Goal: Transaction & Acquisition: Purchase product/service

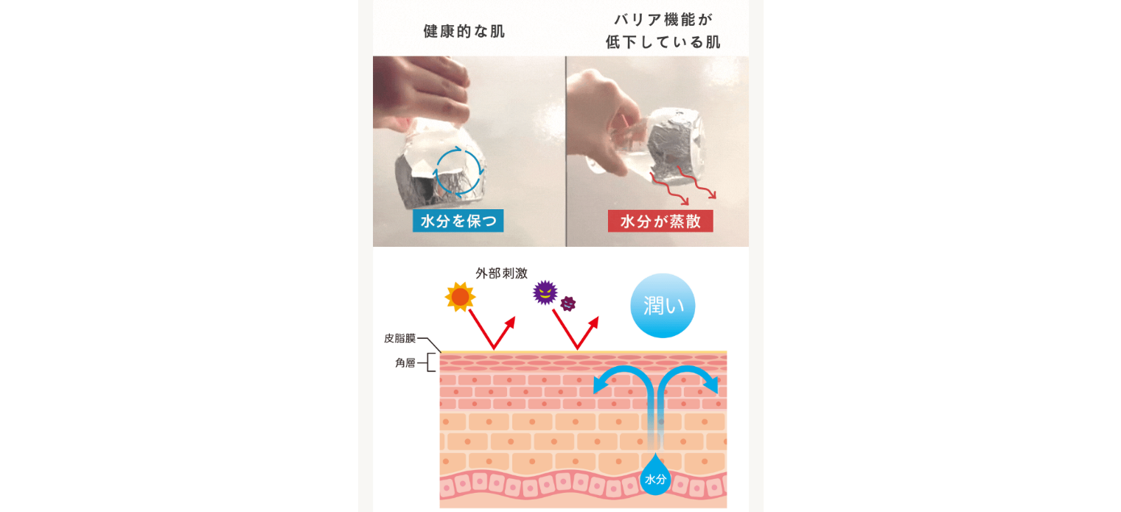
scroll to position [1842, 0]
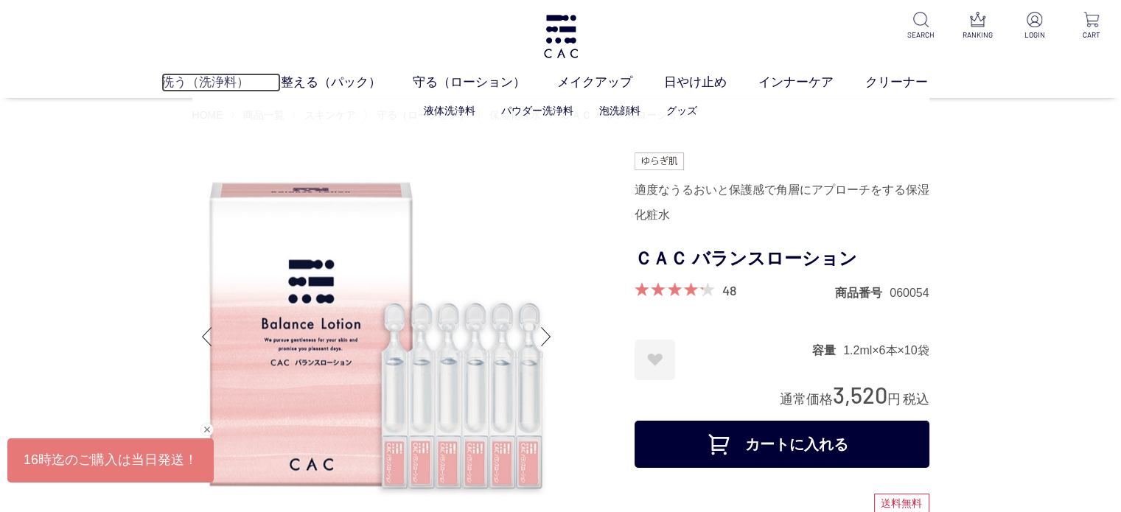
click at [208, 83] on link "洗う（洗浄料）" at bounding box center [220, 82] width 119 height 19
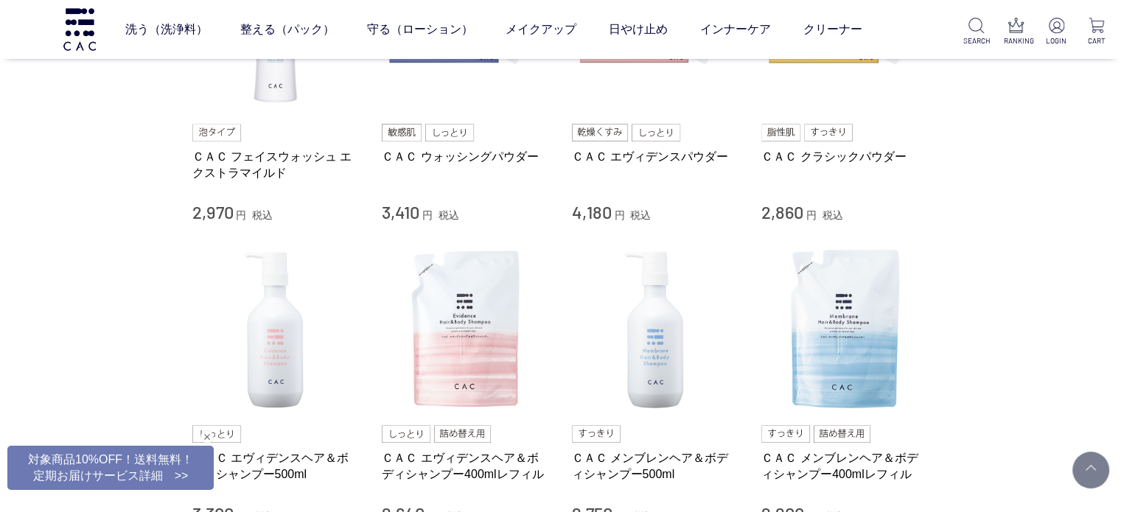
scroll to position [295, 0]
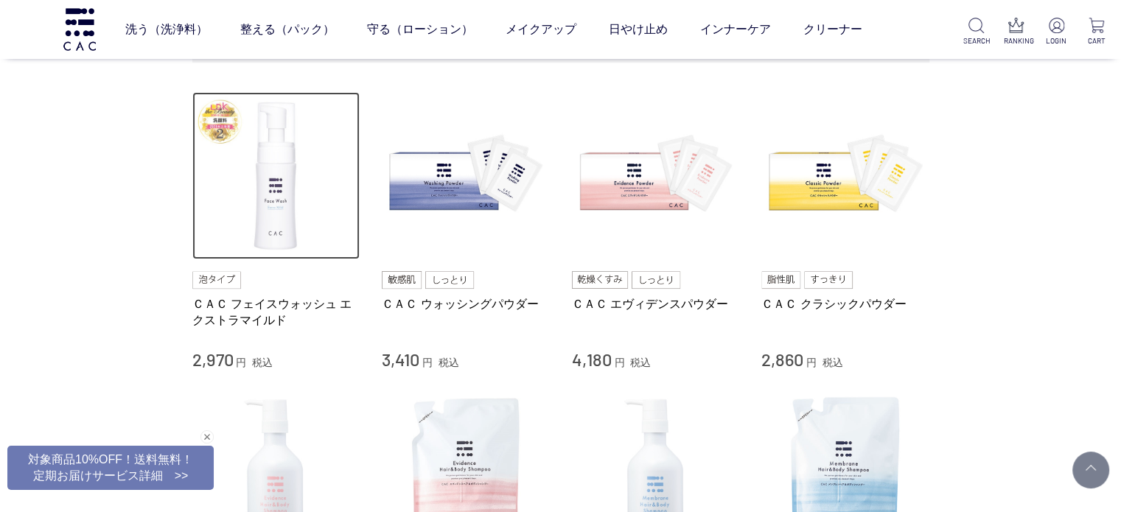
click at [262, 228] on img at bounding box center [276, 176] width 168 height 168
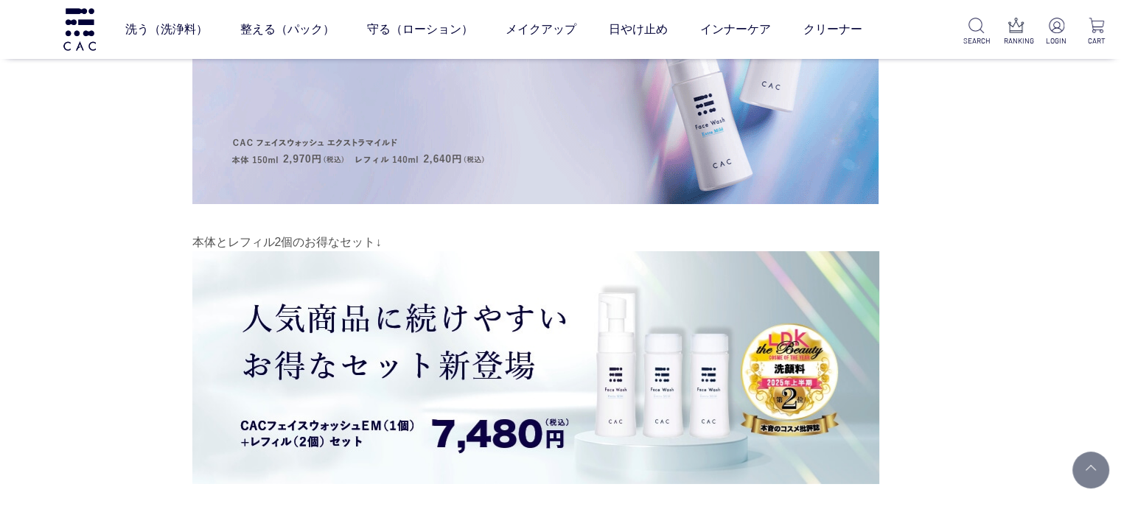
scroll to position [10464, 0]
